Goal: Task Accomplishment & Management: Manage account settings

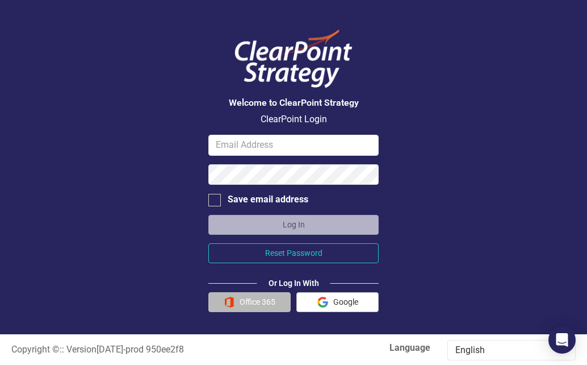
click at [250, 302] on button "Office 365" at bounding box center [249, 302] width 82 height 20
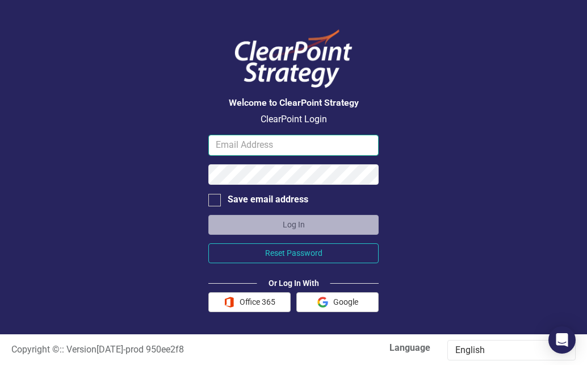
click at [263, 145] on input "email" at bounding box center [293, 145] width 170 height 21
type input "[PERSON_NAME][EMAIL_ADDRESS][DOMAIN_NAME]"
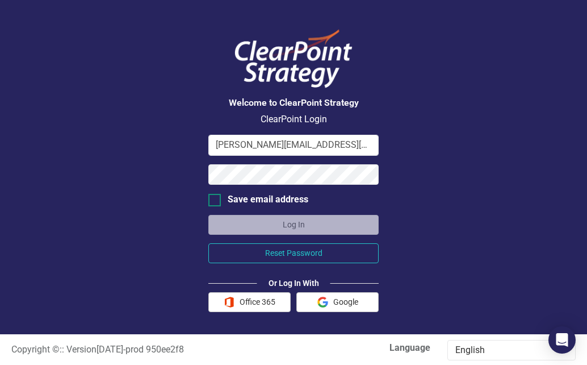
click at [220, 199] on div at bounding box center [214, 200] width 12 height 12
click at [216, 199] on input "Save email address" at bounding box center [211, 197] width 7 height 7
checkbox input "true"
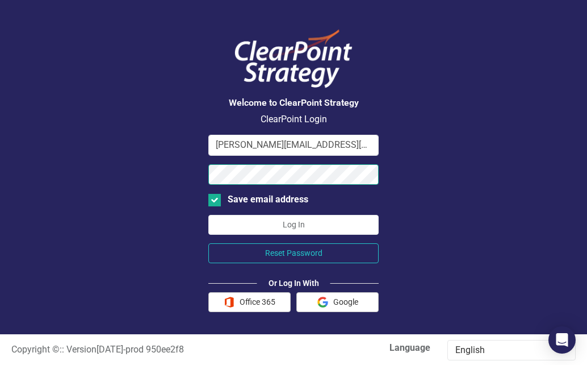
click at [208, 215] on button "Log In" at bounding box center [293, 225] width 170 height 20
click at [312, 214] on form "[PERSON_NAME][EMAIL_ADDRESS][DOMAIN_NAME] Save email address Log In Reset Passw…" at bounding box center [293, 223] width 170 height 177
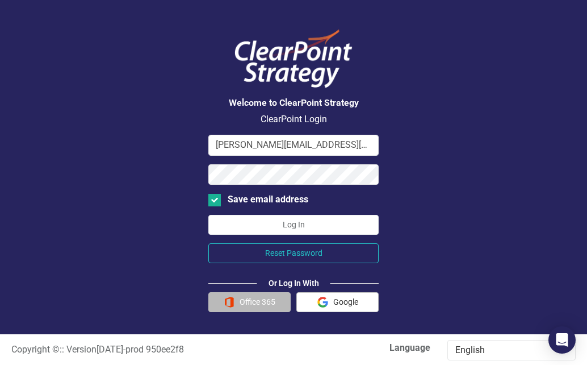
click at [248, 301] on button "Office 365" at bounding box center [249, 302] width 82 height 20
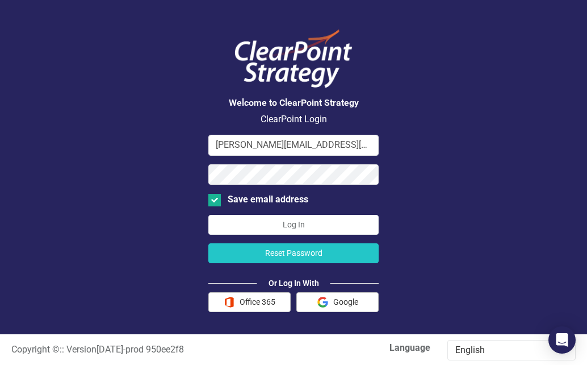
drag, startPoint x: 282, startPoint y: 254, endPoint x: 269, endPoint y: 251, distance: 12.8
click at [269, 251] on button "Reset Password" at bounding box center [293, 253] width 170 height 20
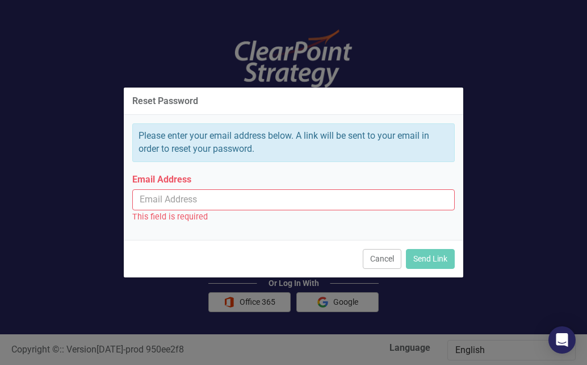
click at [237, 202] on input "Email Address" at bounding box center [293, 199] width 323 height 21
type input "ramon.valdoria@fire.lacounty.gov"
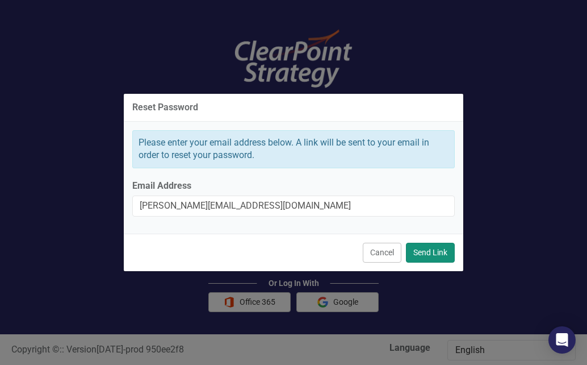
click at [437, 254] on button "Send Link" at bounding box center [430, 252] width 49 height 20
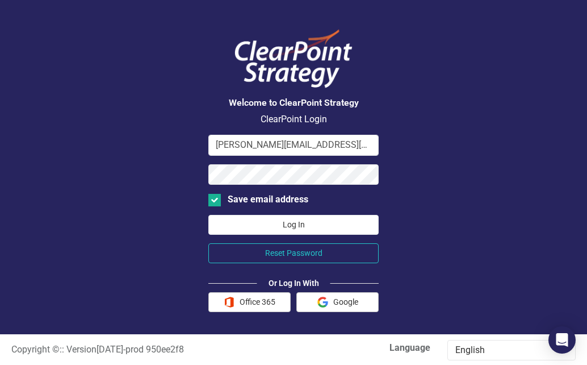
click at [305, 224] on button "Log In" at bounding box center [293, 225] width 170 height 20
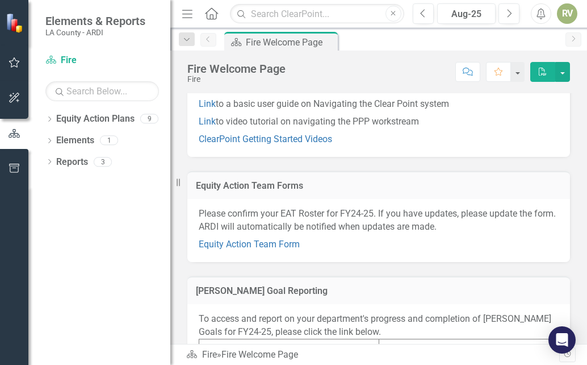
scroll to position [108, 0]
